Goal: Find contact information: Find contact information

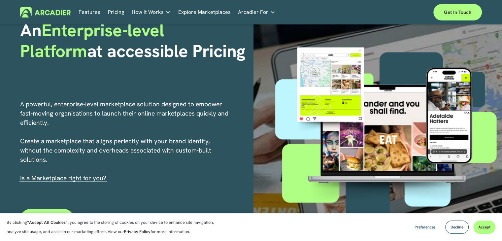
scroll to position [82, 0]
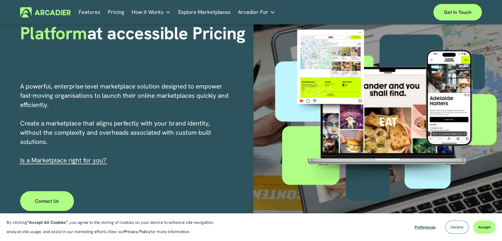
click at [454, 226] on span "Decline" at bounding box center [457, 226] width 13 height 5
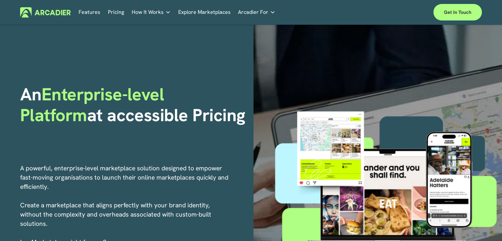
scroll to position [0, 0]
click at [152, 16] on span "How It Works" at bounding box center [148, 12] width 32 height 9
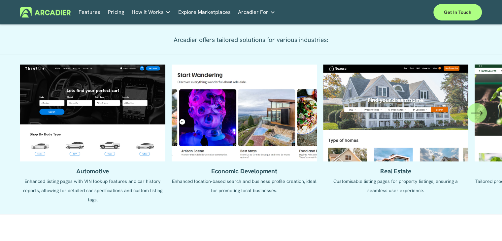
scroll to position [650, 0]
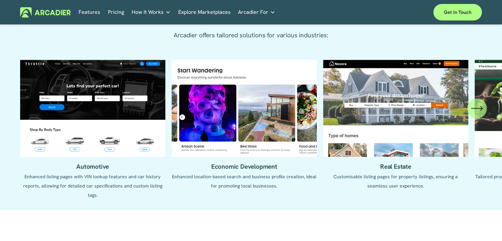
click at [481, 106] on icon "\a \a \a Next\a \a" at bounding box center [477, 108] width 12 height 12
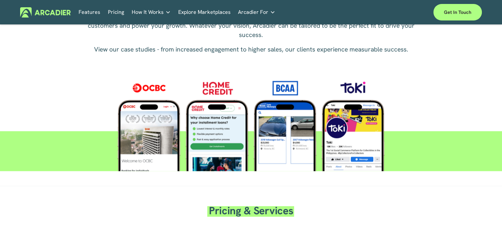
scroll to position [915, 0]
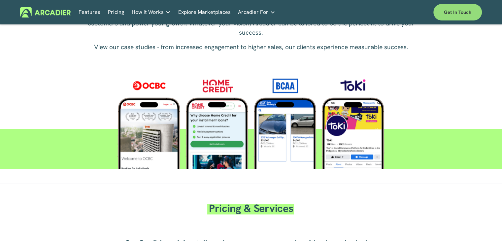
click at [437, 12] on link "Get in touch" at bounding box center [457, 12] width 49 height 17
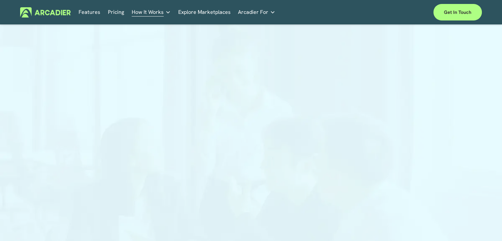
drag, startPoint x: 415, startPoint y: 158, endPoint x: 400, endPoint y: 158, distance: 14.5
click at [414, 158] on div at bounding box center [251, 165] width 502 height 268
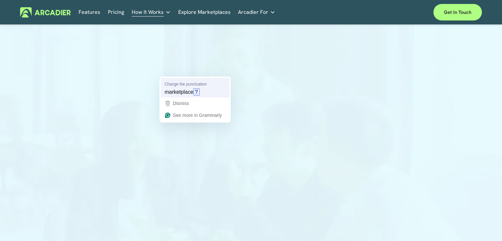
click at [180, 87] on div "marketplace ?" at bounding box center [194, 92] width 63 height 11
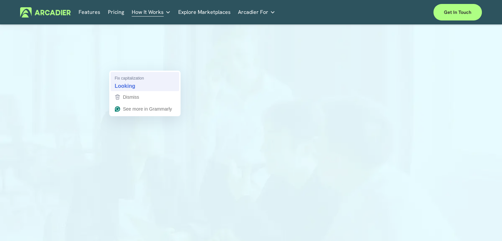
click at [130, 80] on span "Fix capitalization" at bounding box center [129, 78] width 29 height 6
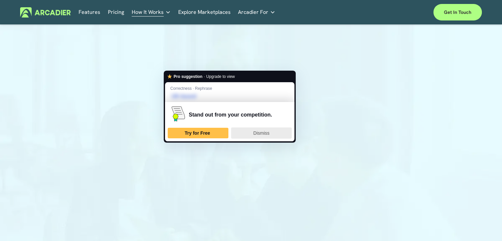
click at [244, 132] on div "Dismiss" at bounding box center [261, 133] width 55 height 11
click at [256, 136] on div "Dismiss" at bounding box center [261, 133] width 55 height 11
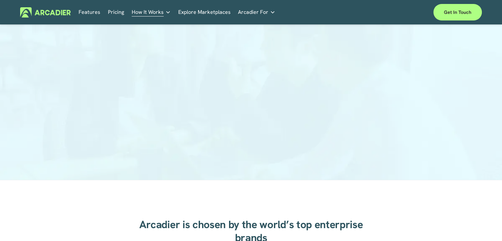
scroll to position [125, 0]
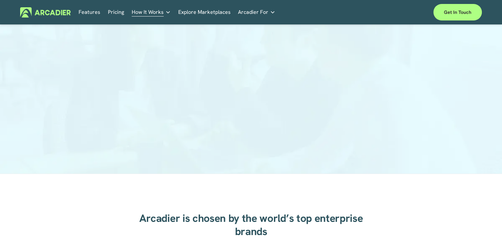
click at [427, 113] on div at bounding box center [251, 40] width 502 height 268
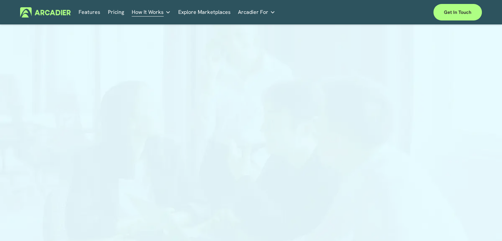
scroll to position [0, 0]
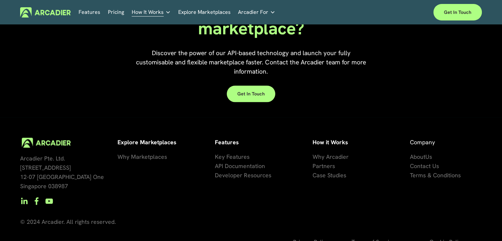
scroll to position [631, 0]
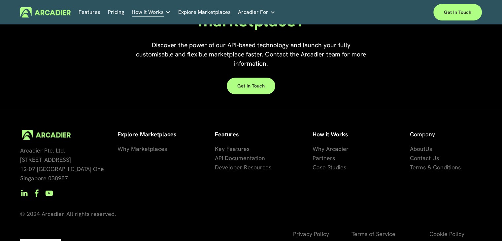
click at [424, 154] on span "Contact Us" at bounding box center [424, 158] width 29 height 8
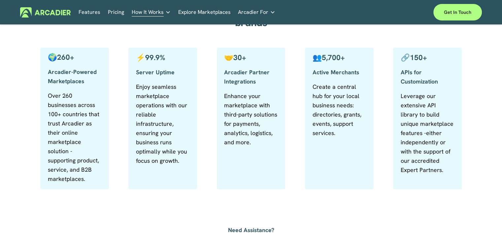
scroll to position [507, 0]
